Goal: Task Accomplishment & Management: Complete application form

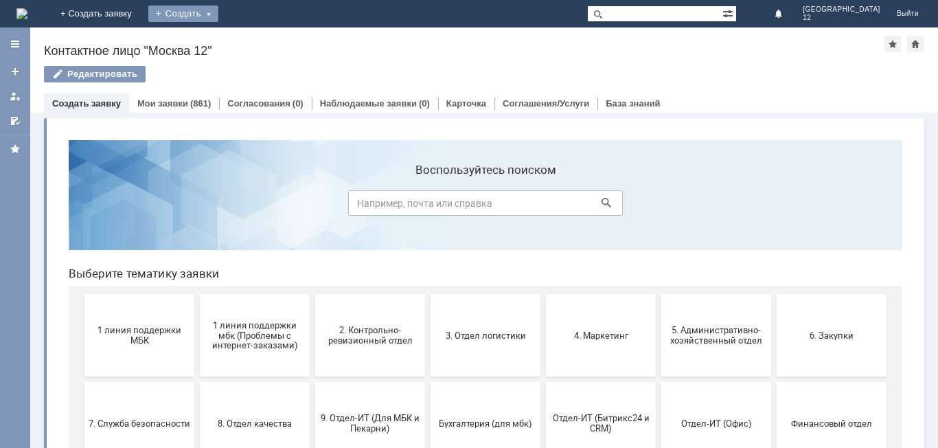
click at [218, 10] on div "Создать" at bounding box center [183, 13] width 70 height 16
click at [256, 42] on link "Заявка" at bounding box center [203, 41] width 104 height 16
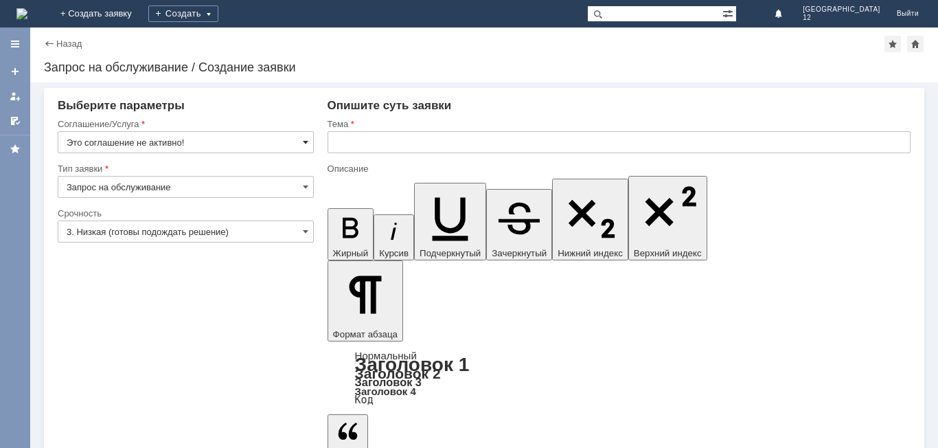
click at [303, 145] on span at bounding box center [305, 142] width 5 height 11
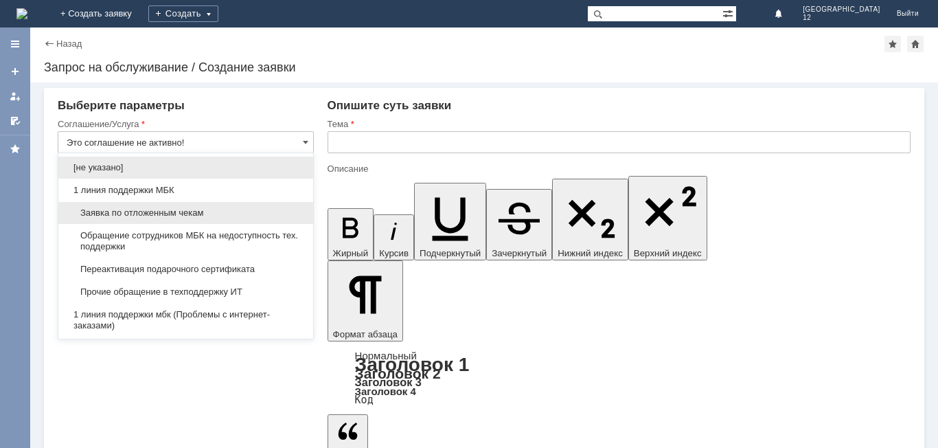
click at [181, 216] on span "Заявка по отложенным чекам" at bounding box center [186, 212] width 238 height 11
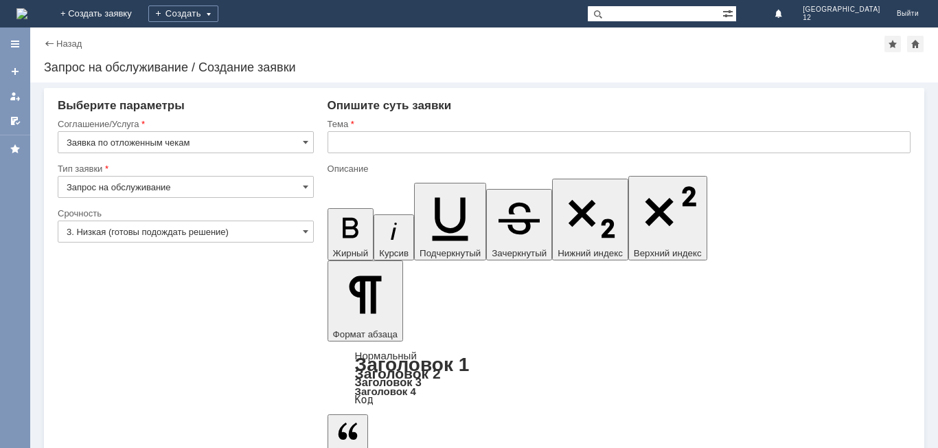
type input "Заявка по отложенным чекам"
click at [304, 232] on span at bounding box center [305, 231] width 5 height 11
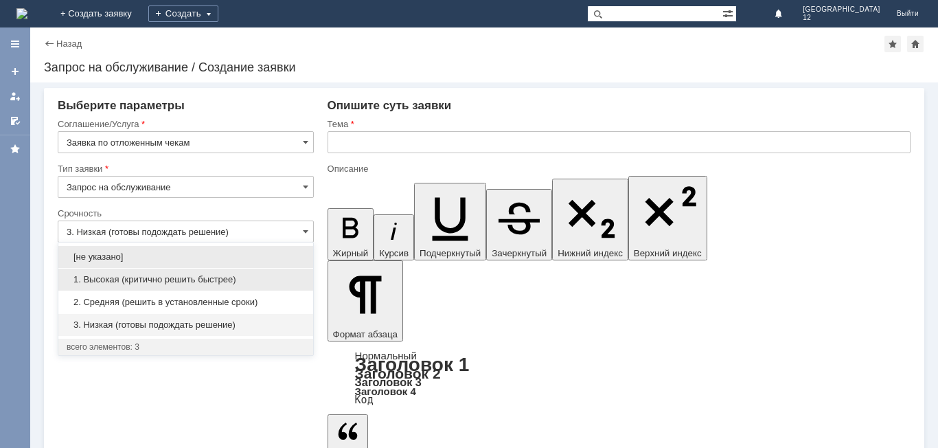
click at [155, 282] on span "1. Высокая (критично решить быстрее)" at bounding box center [186, 279] width 238 height 11
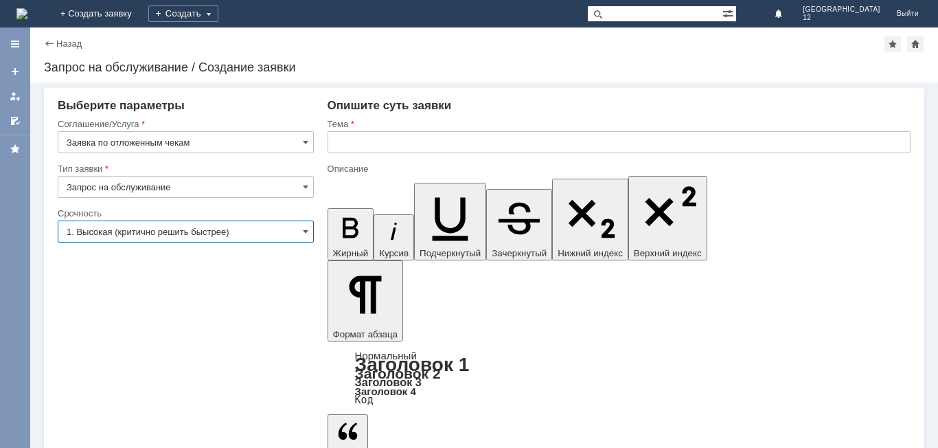
type input "1. Высокая (критично решить быстрее)"
click at [365, 148] on input "text" at bounding box center [619, 142] width 583 height 22
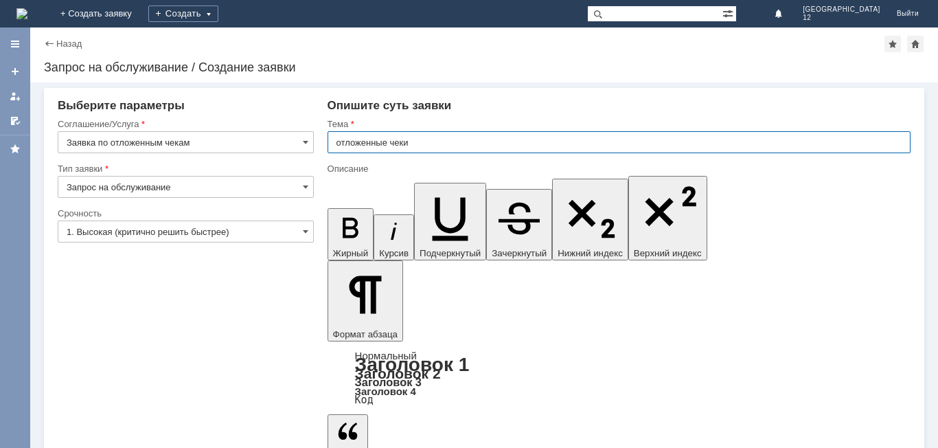
type input "отложенные чеки"
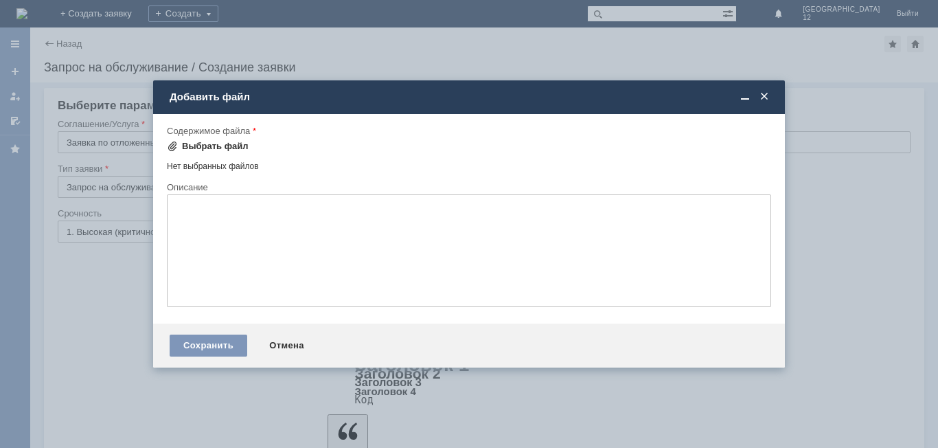
click at [228, 146] on div "Выбрать файл" at bounding box center [215, 146] width 67 height 11
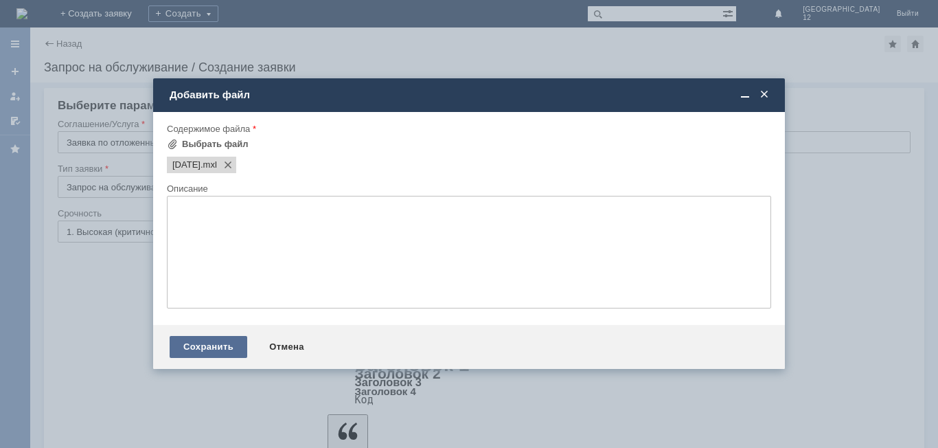
click at [218, 349] on div "Сохранить" at bounding box center [209, 347] width 78 height 22
